Goal: Check status: Check status

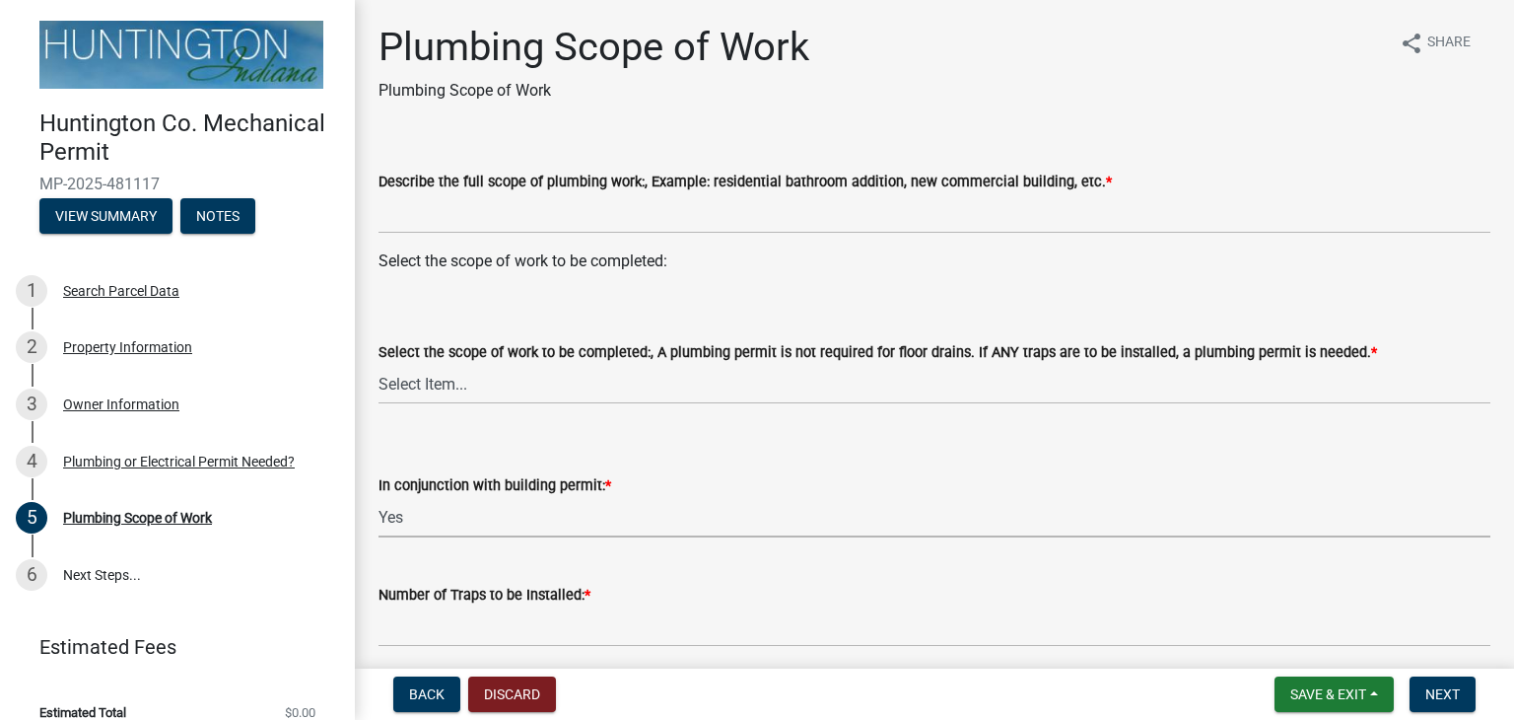
select select "0405a9c2-6f43-4f80-a7d2-d06340e14189"
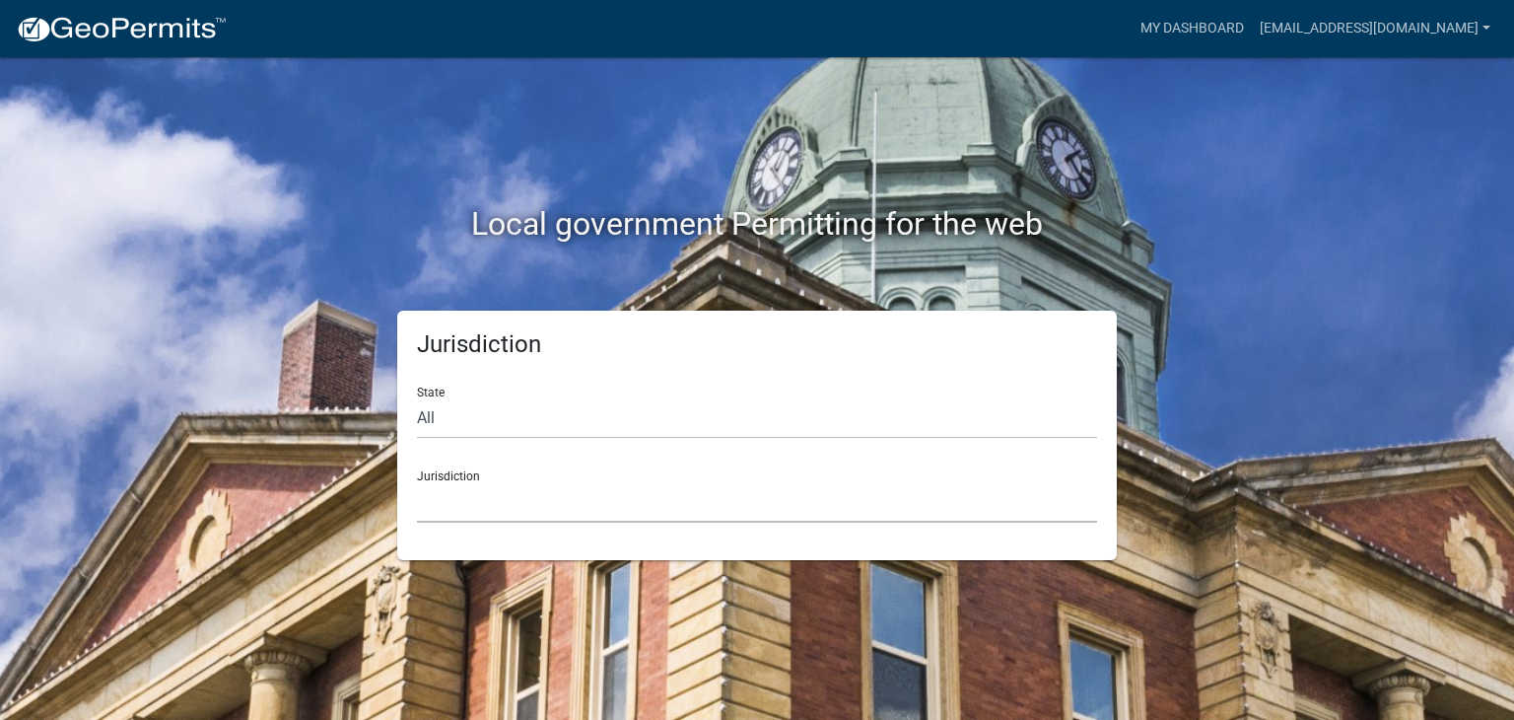
click at [527, 494] on select "[GEOGRAPHIC_DATA], [US_STATE] [GEOGRAPHIC_DATA], [US_STATE][PERSON_NAME][GEOGRA…" at bounding box center [757, 502] width 680 height 40
